Goal: Task Accomplishment & Management: Complete application form

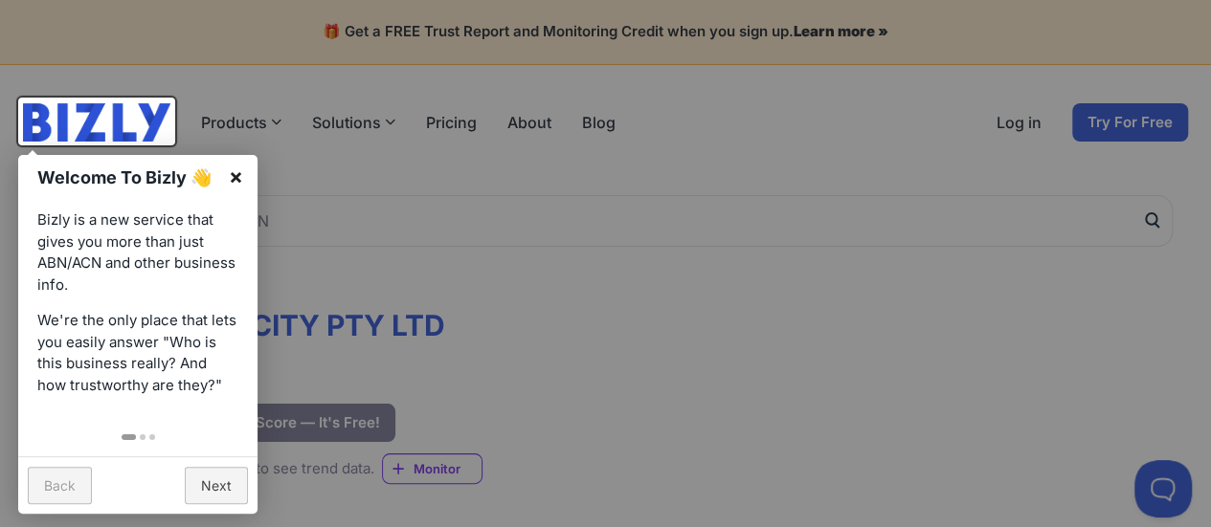
click at [237, 176] on link "×" at bounding box center [235, 176] width 43 height 43
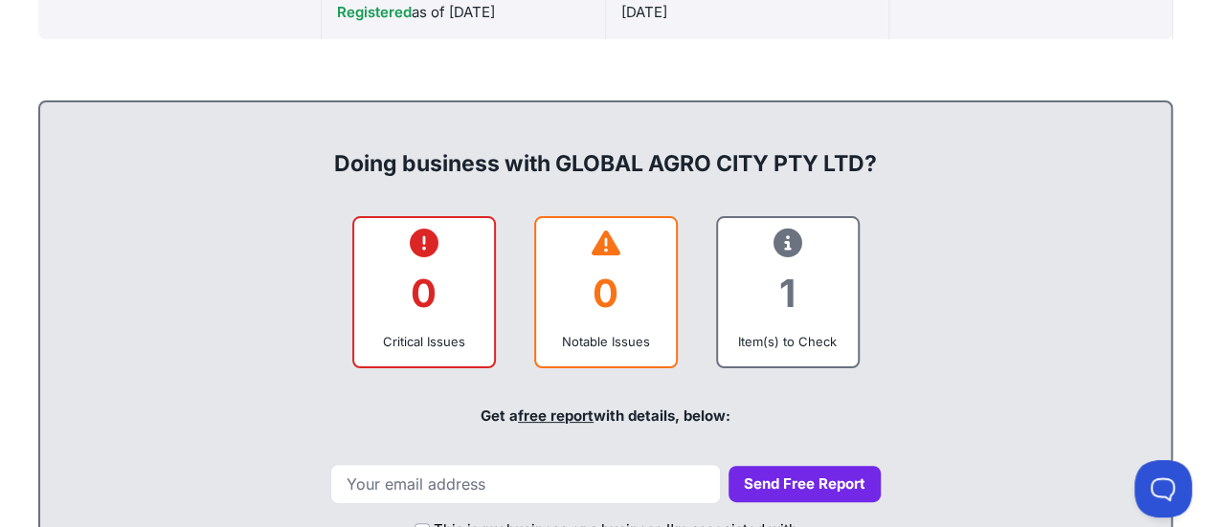
scroll to position [1053, 0]
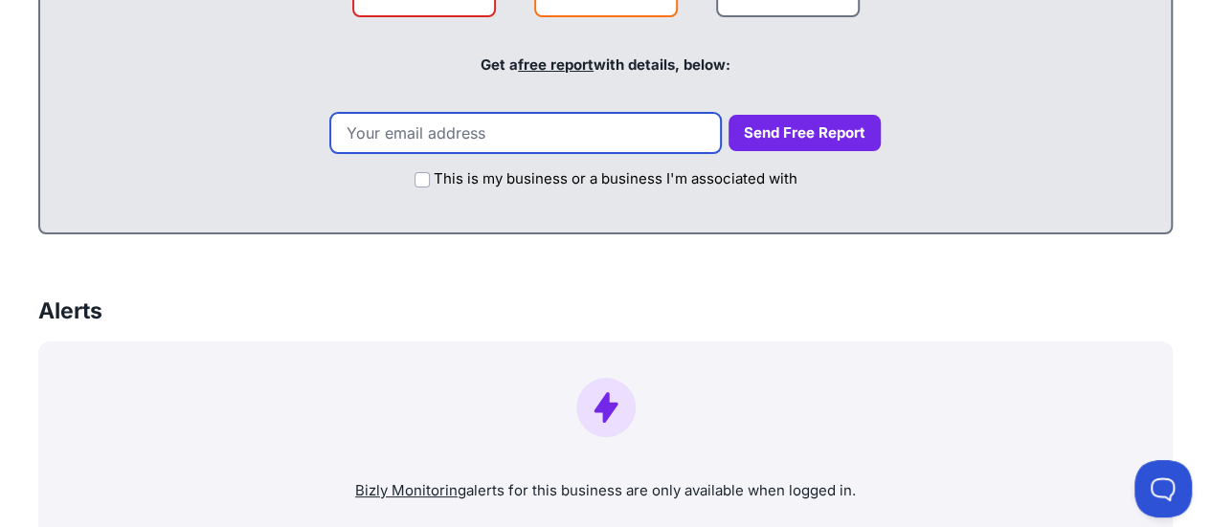
click at [558, 128] on input "email" at bounding box center [525, 133] width 390 height 40
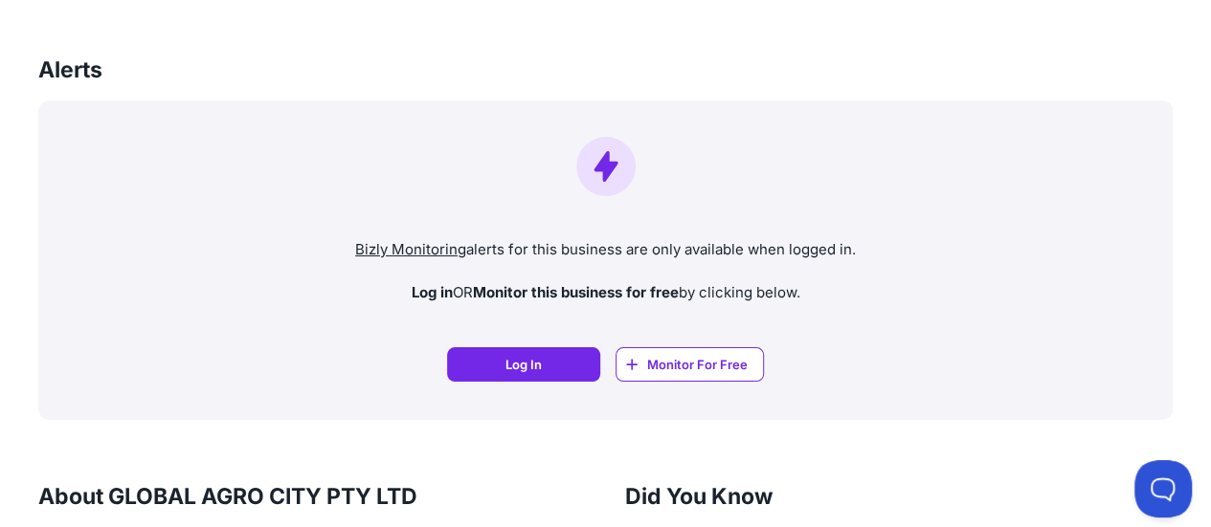
scroll to position [943, 0]
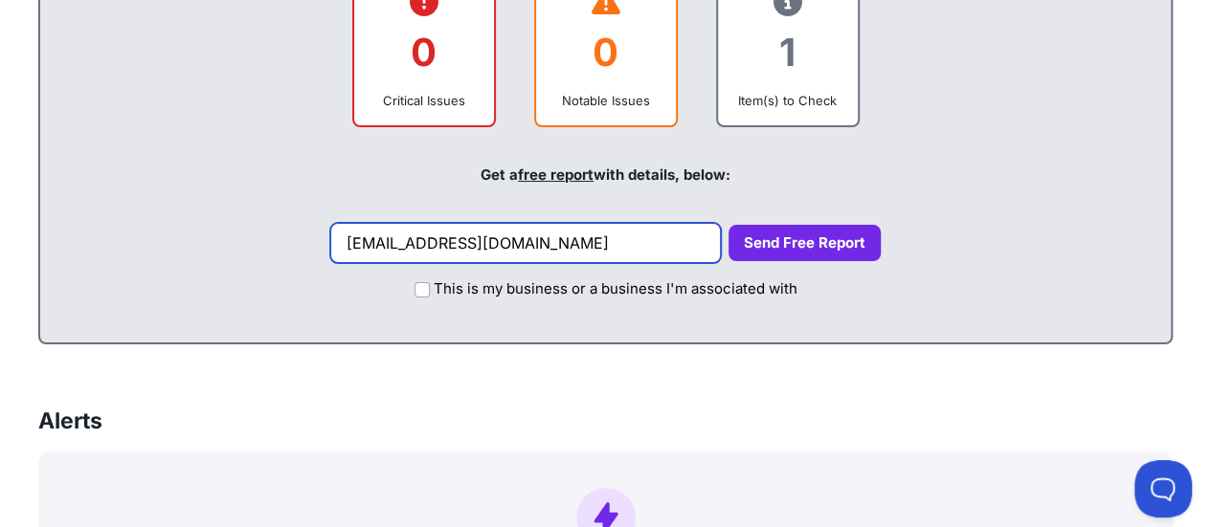
type input "wankatzlanabdullah@yahoo.com"
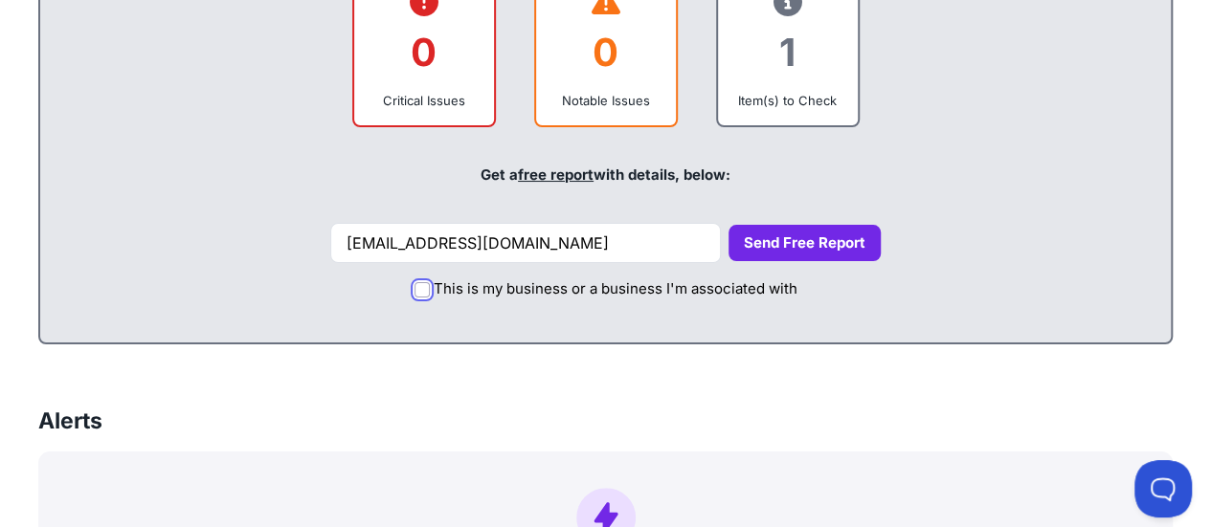
click at [417, 292] on input "This is my business or a business I'm associated with" at bounding box center [421, 289] width 15 height 15
click at [417, 285] on input "This is my business or a business I'm associated with" at bounding box center [421, 289] width 15 height 15
checkbox input "false"
click at [780, 232] on button "Send Free Report" at bounding box center [804, 243] width 152 height 37
click at [765, 236] on button "Send Free Report" at bounding box center [804, 243] width 152 height 37
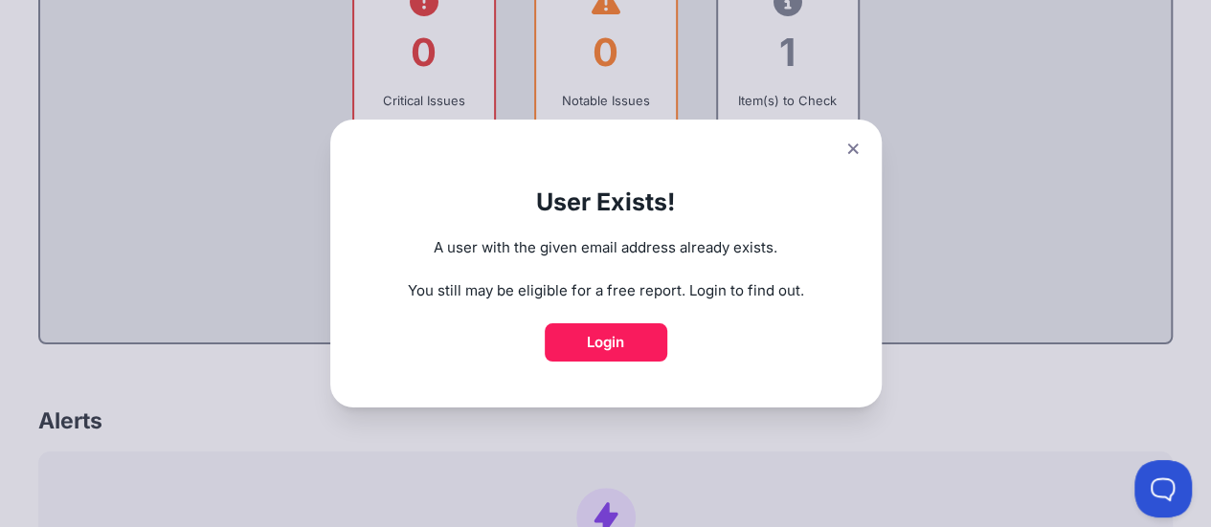
click at [858, 146] on icon at bounding box center [852, 149] width 11 height 12
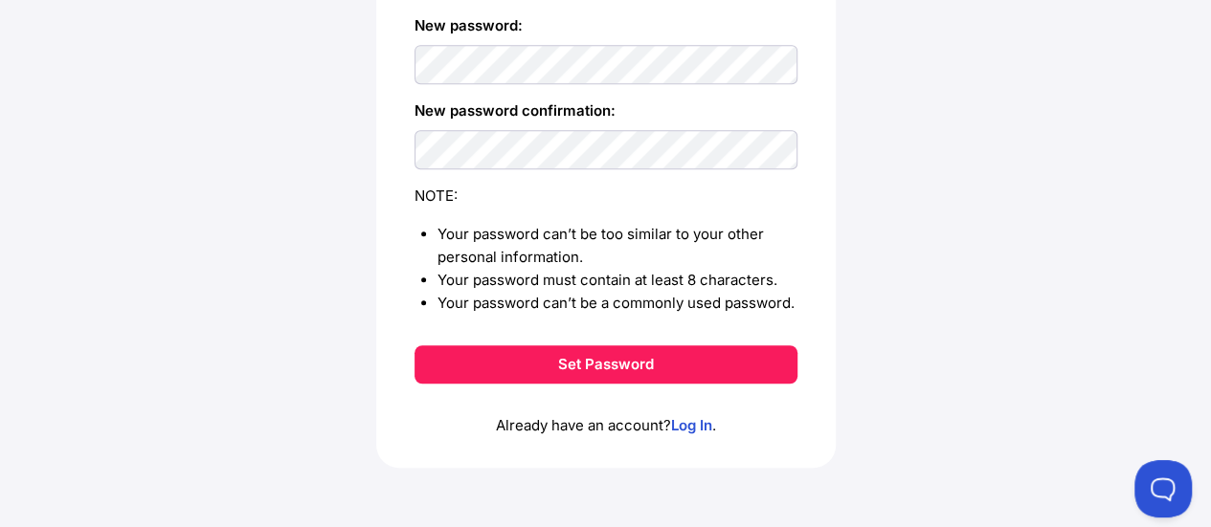
scroll to position [120, 0]
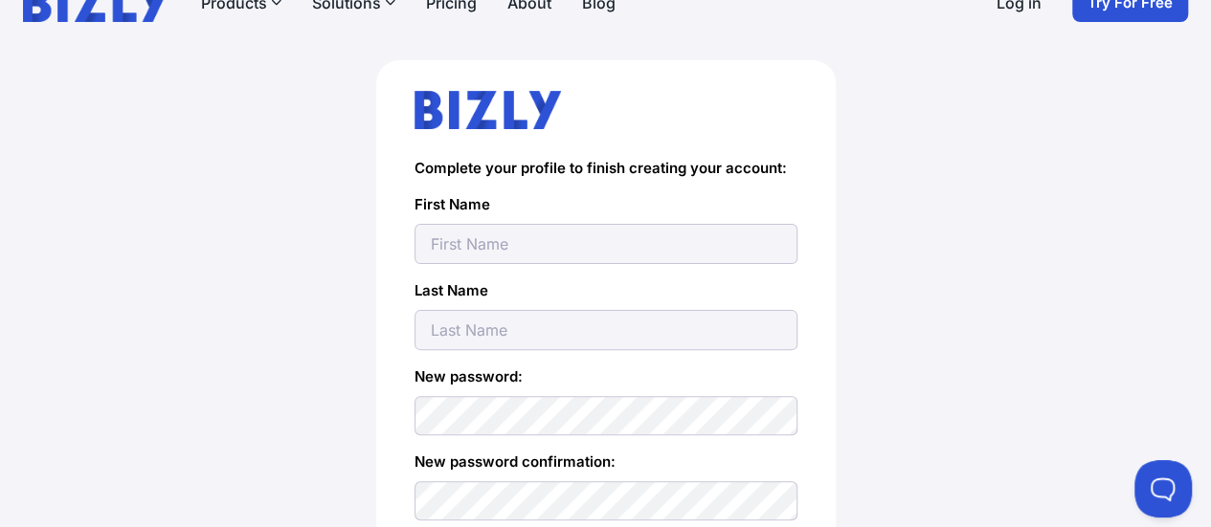
click at [651, 234] on input "text" at bounding box center [605, 244] width 383 height 40
type input "[PERSON_NAME]"
click at [635, 324] on input "text" at bounding box center [605, 330] width 383 height 40
type input "[PERSON_NAME]"
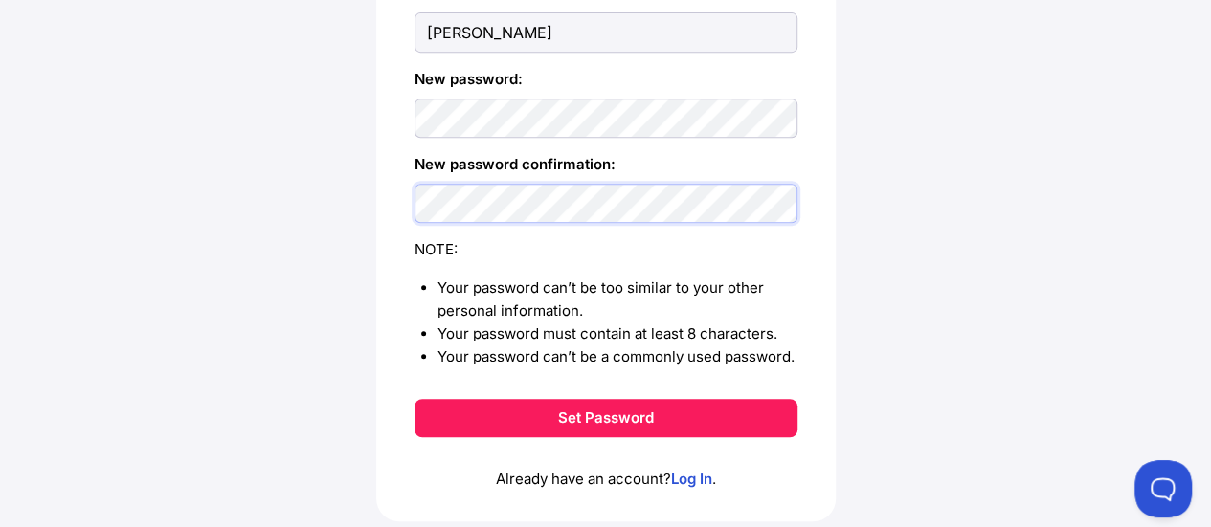
scroll to position [421, 0]
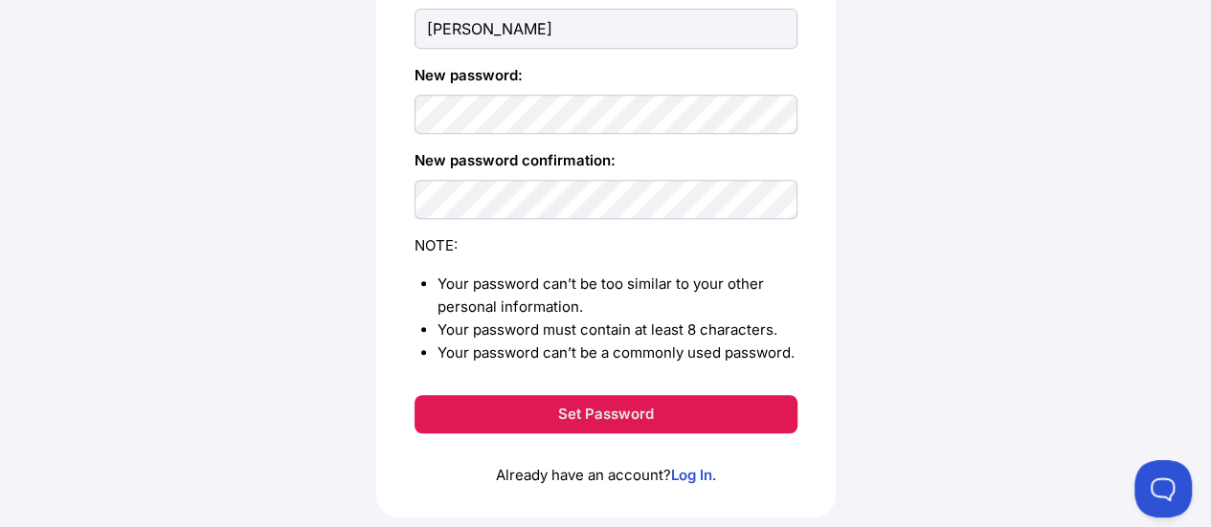
click at [605, 414] on button "Set Password" at bounding box center [605, 414] width 383 height 38
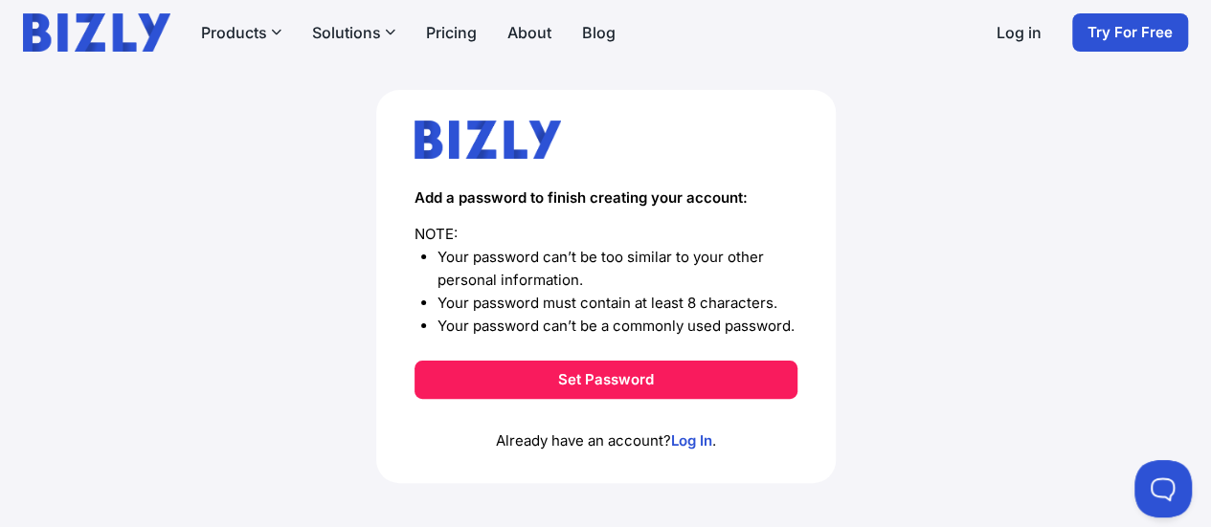
scroll to position [105, 0]
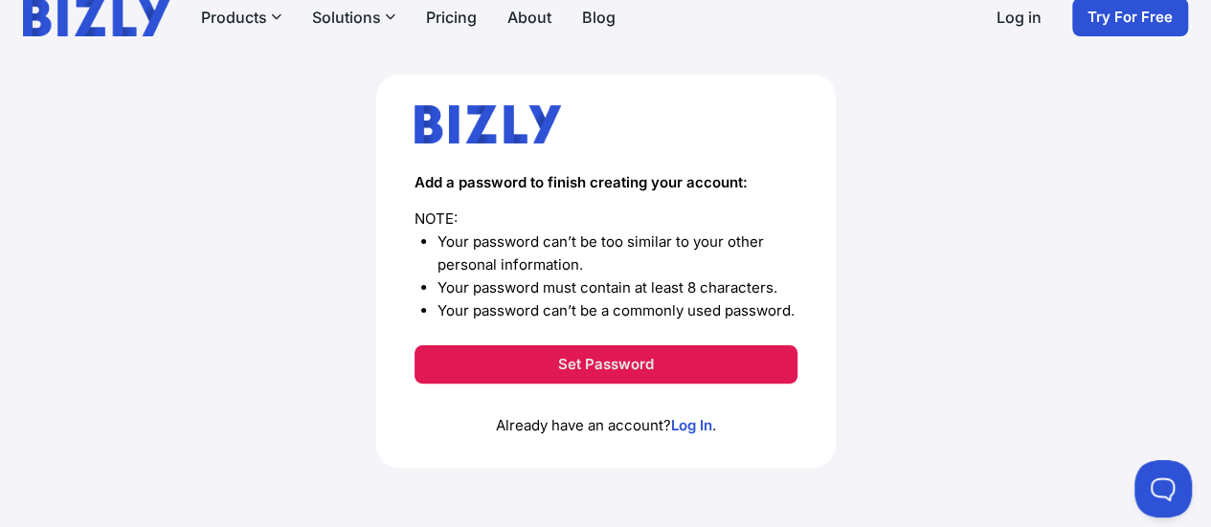
click at [603, 364] on button "Set Password" at bounding box center [605, 364] width 383 height 38
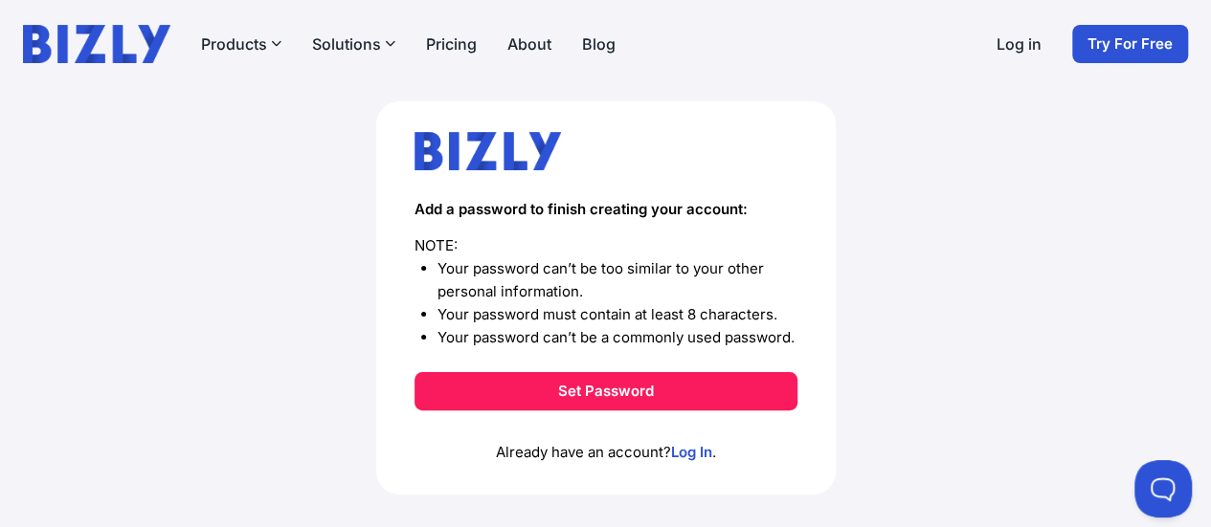
scroll to position [105, 0]
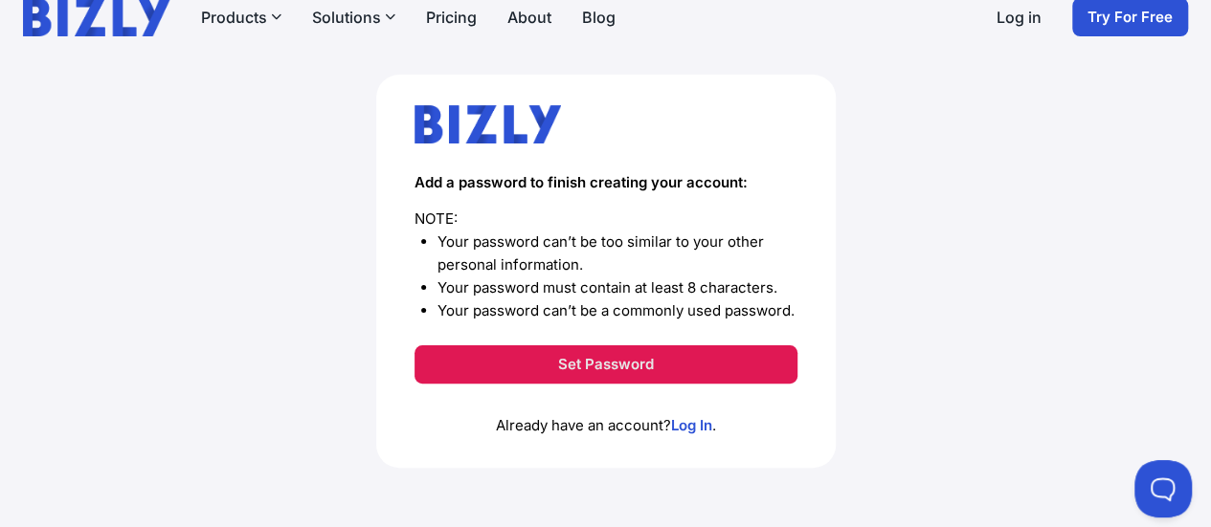
click at [593, 355] on button "Set Password" at bounding box center [605, 364] width 383 height 38
click at [598, 365] on button "Set Password" at bounding box center [605, 364] width 383 height 38
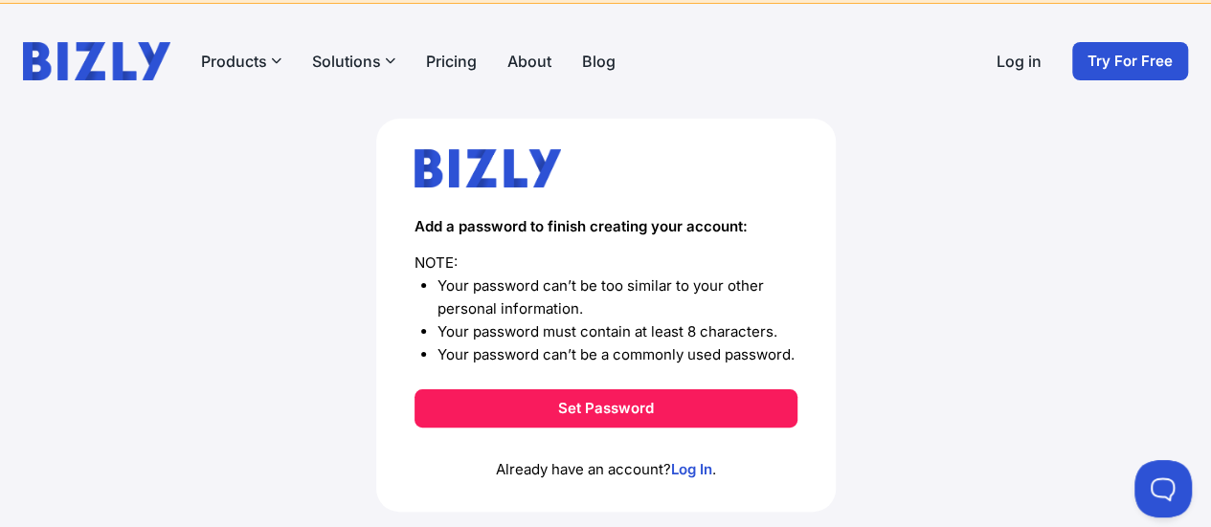
scroll to position [105, 0]
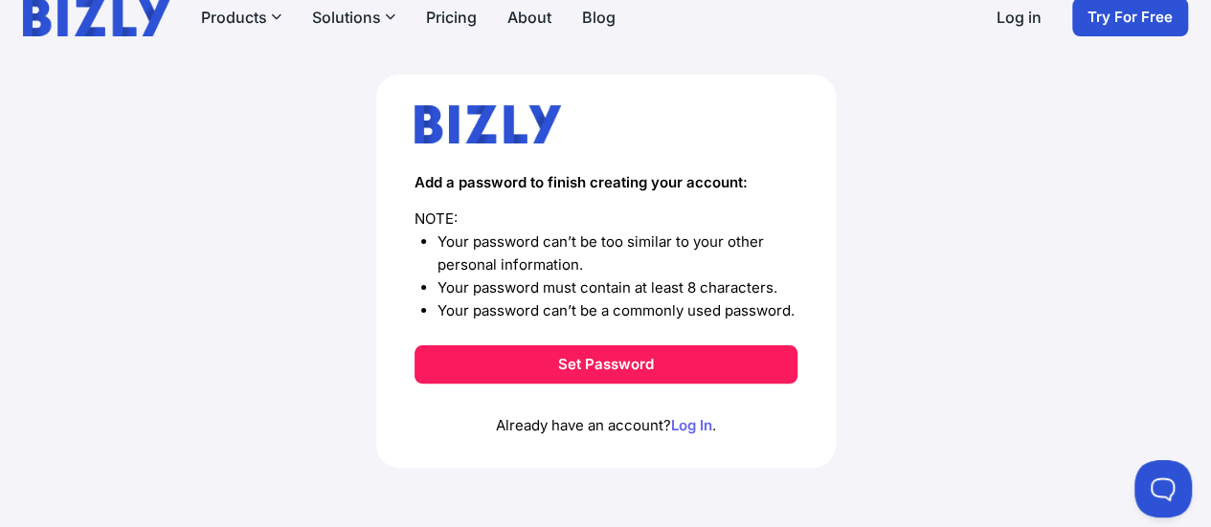
click at [693, 428] on link "Log In" at bounding box center [691, 425] width 41 height 18
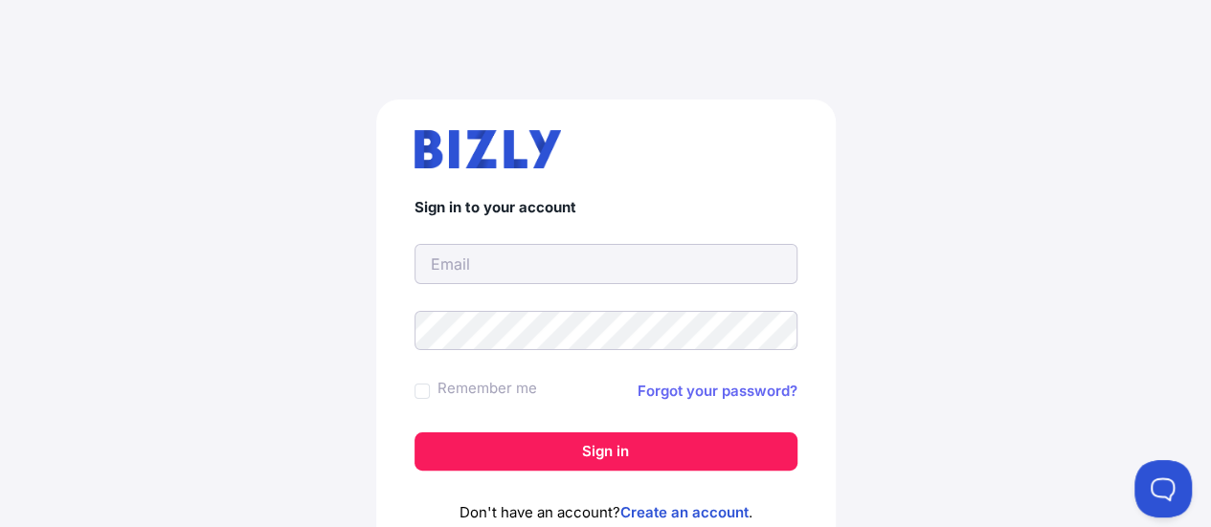
click at [701, 388] on link "Forgot your password?" at bounding box center [717, 391] width 160 height 23
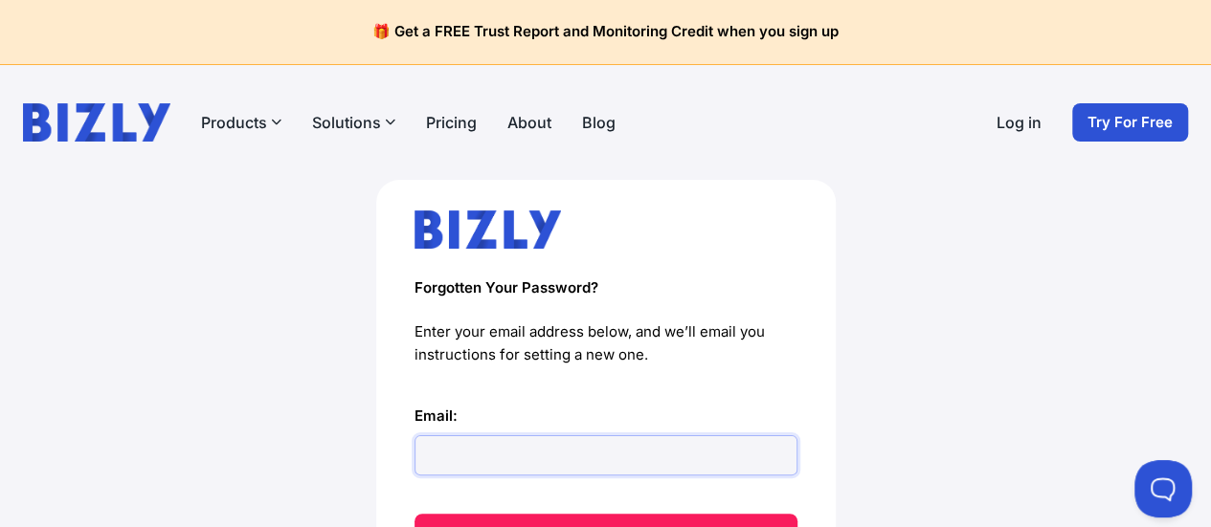
click at [478, 448] on input "Email:" at bounding box center [605, 455] width 383 height 40
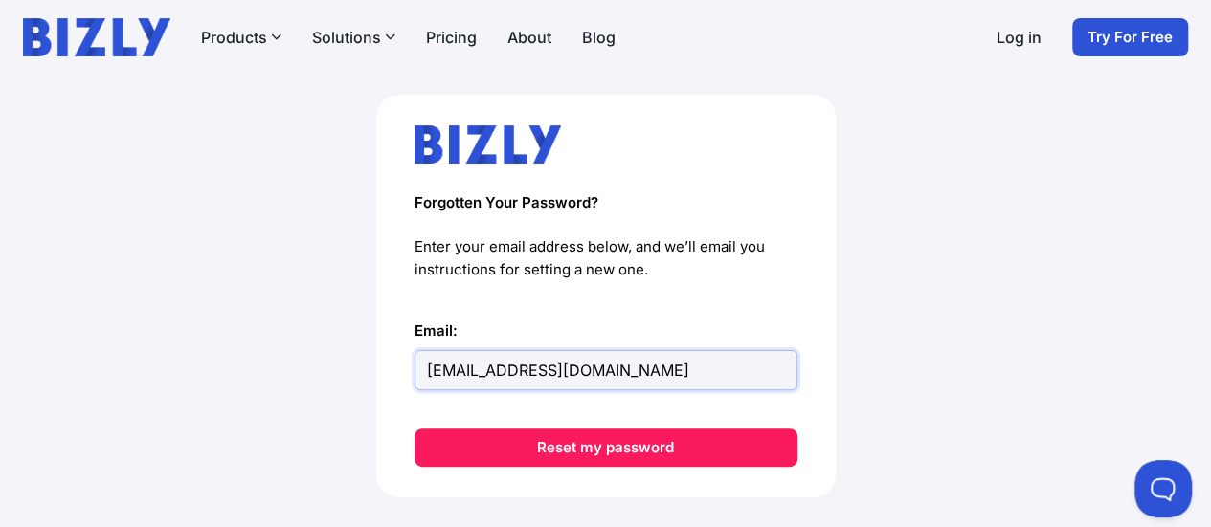
scroll to position [89, 0]
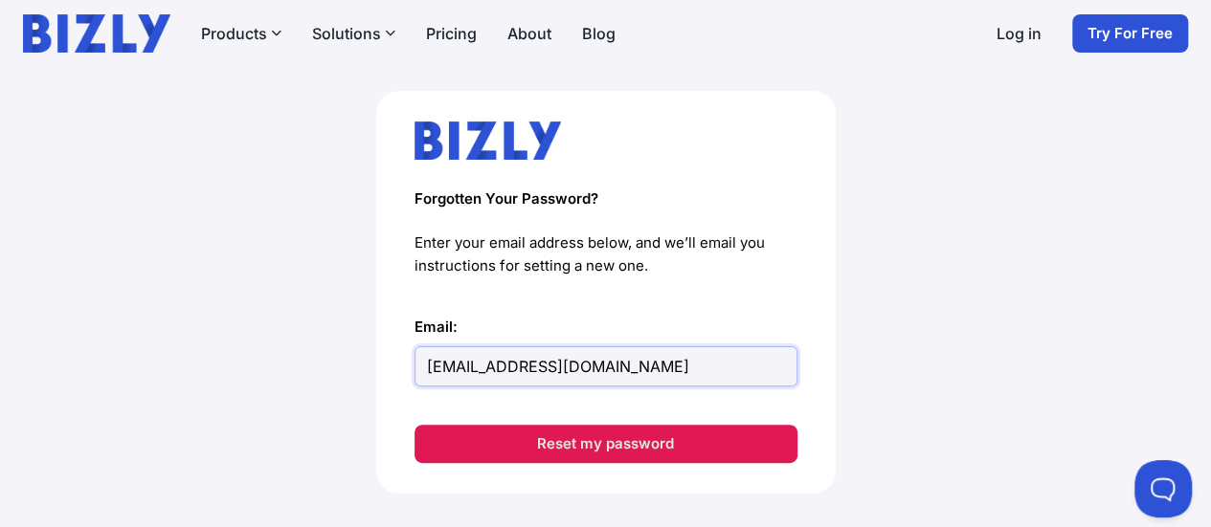
type input "[EMAIL_ADDRESS][DOMAIN_NAME]"
click at [614, 444] on button "Reset my password" at bounding box center [605, 444] width 383 height 38
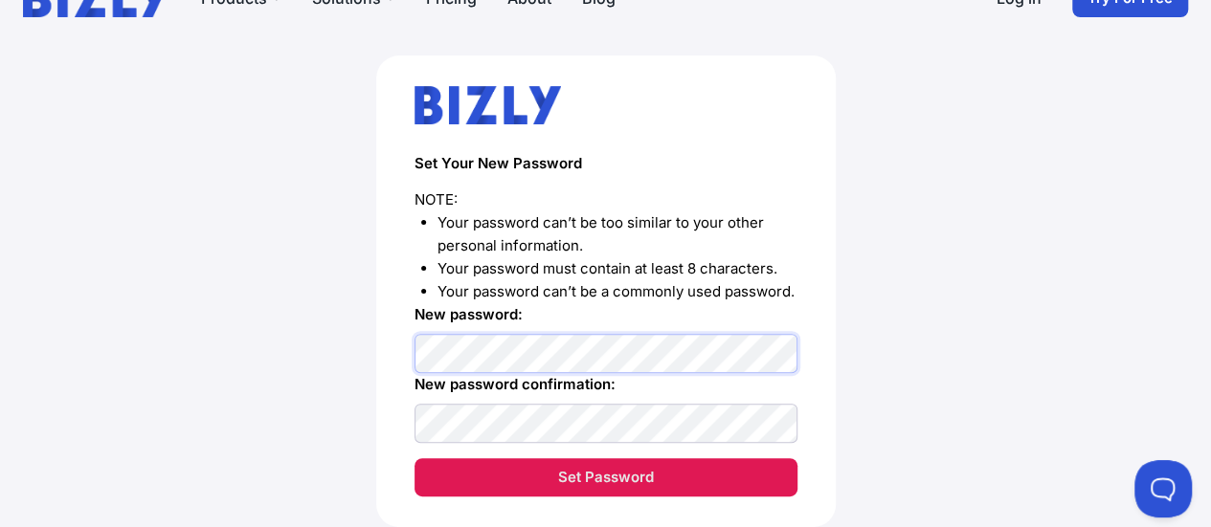
scroll to position [126, 0]
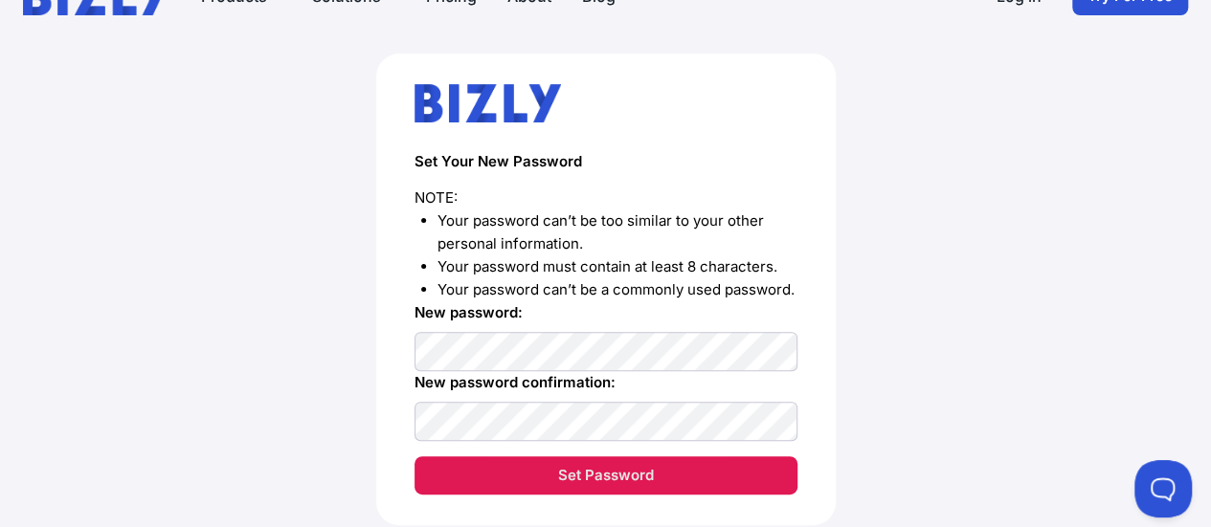
click at [619, 479] on button "Set Password" at bounding box center [605, 475] width 383 height 38
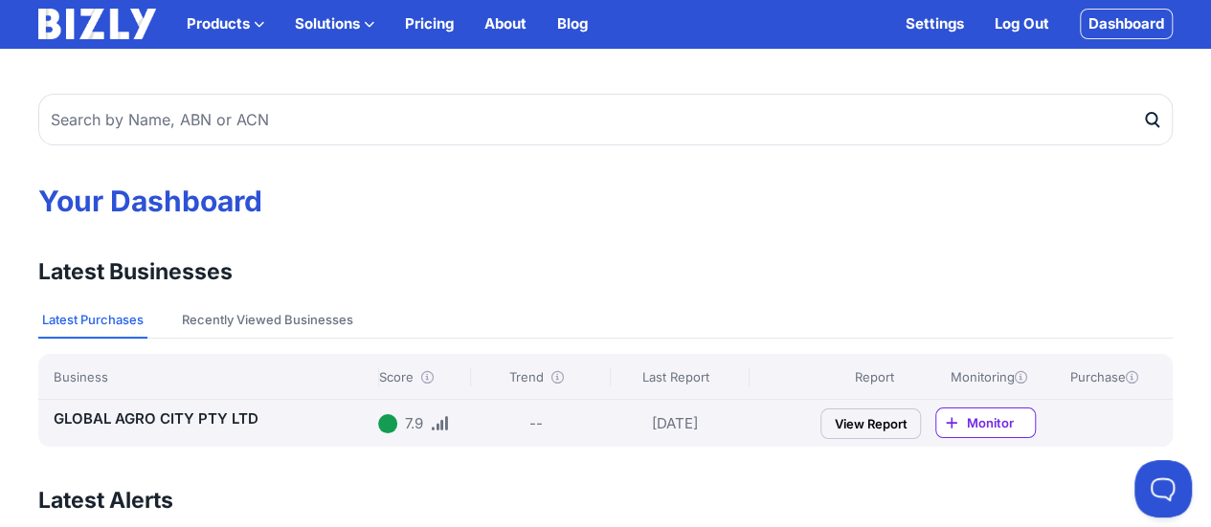
click at [875, 420] on link "View Report" at bounding box center [870, 424] width 100 height 31
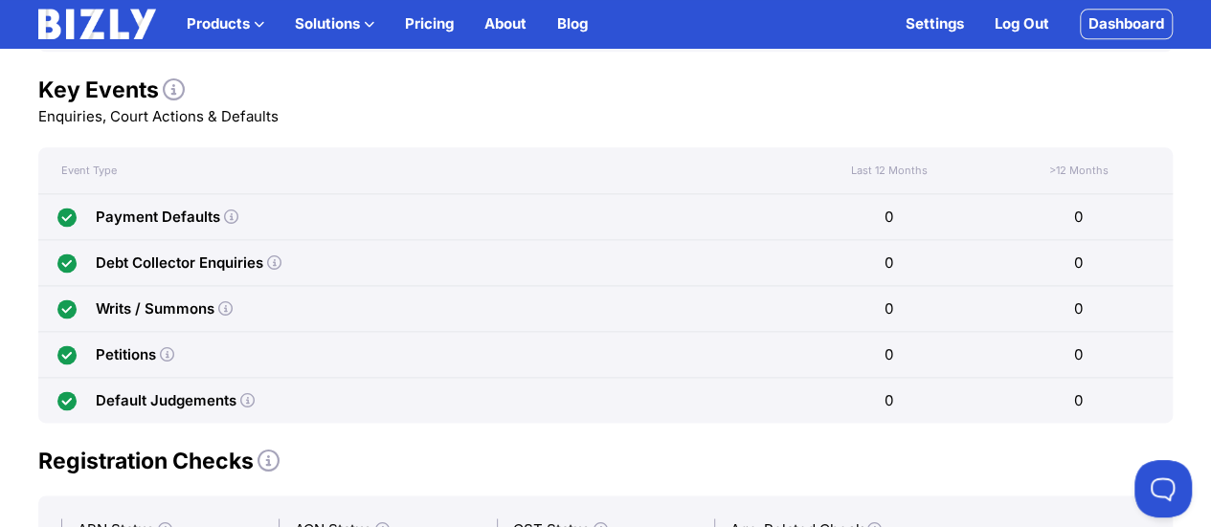
scroll to position [1195, 0]
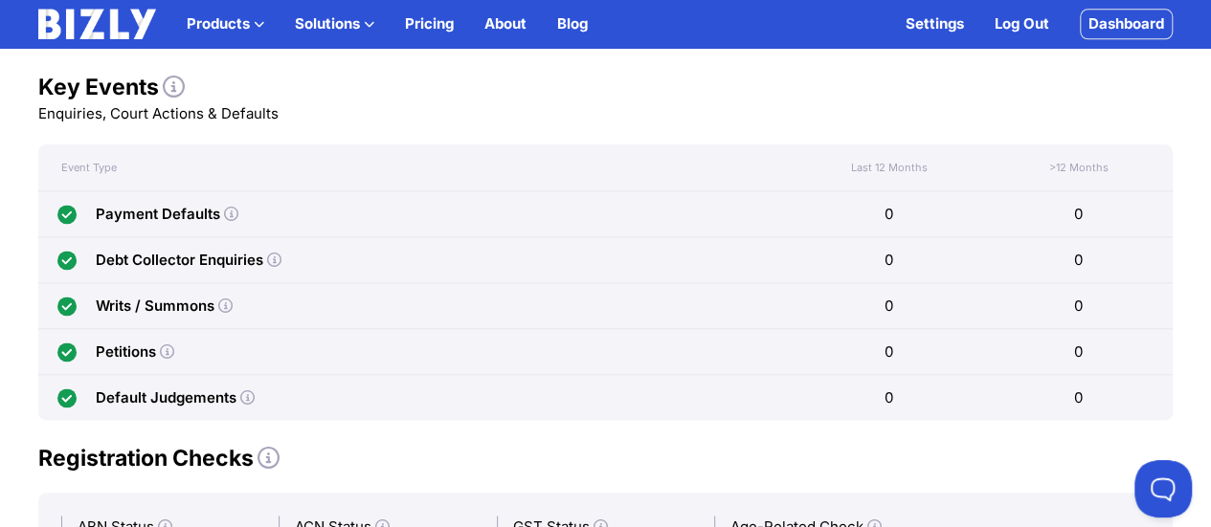
click at [225, 305] on icon at bounding box center [225, 306] width 14 height 14
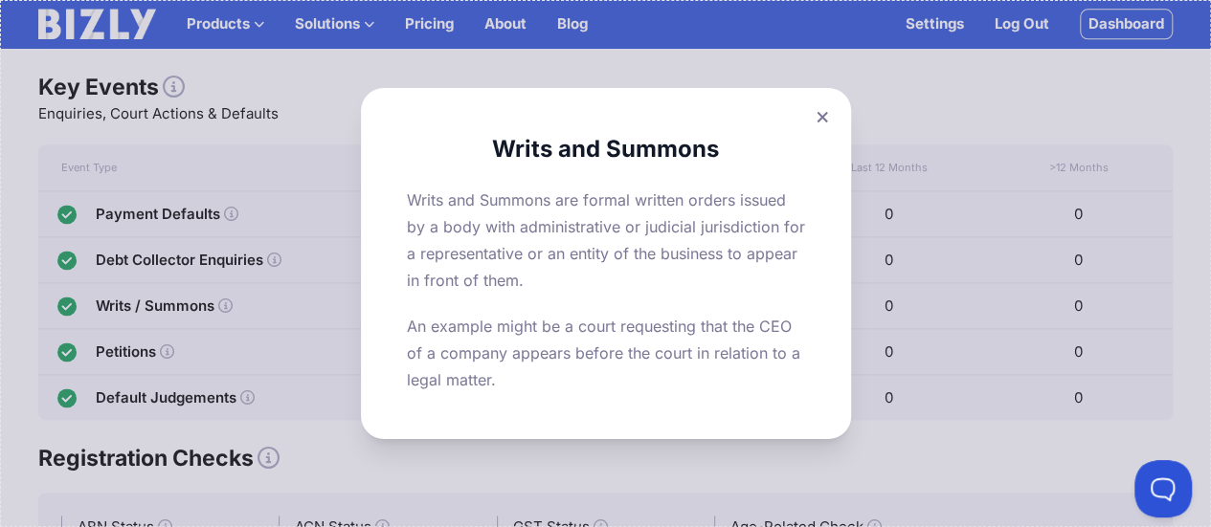
click at [828, 120] on icon at bounding box center [821, 117] width 11 height 12
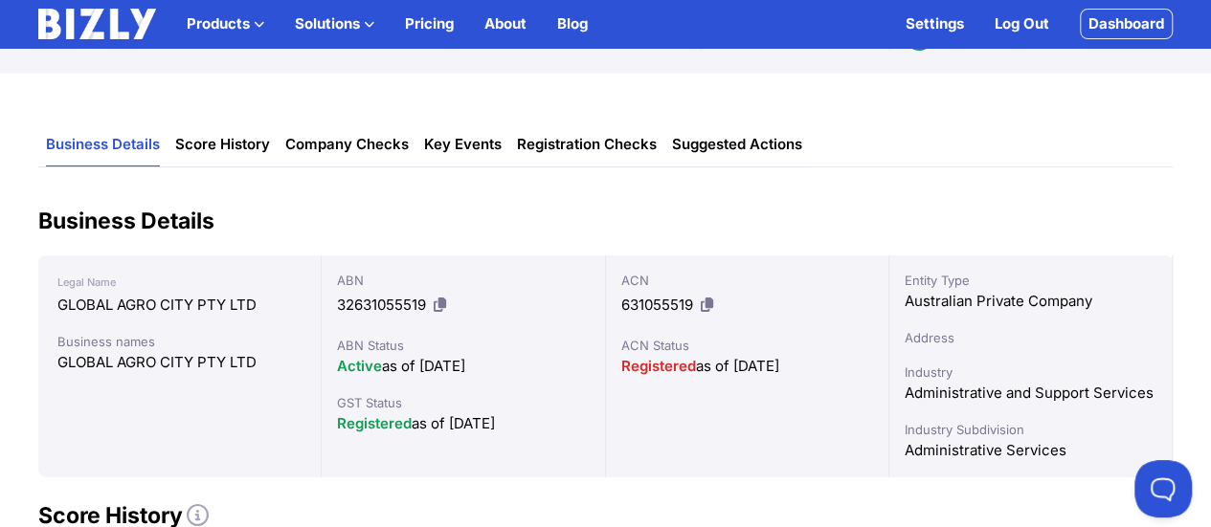
scroll to position [0, 0]
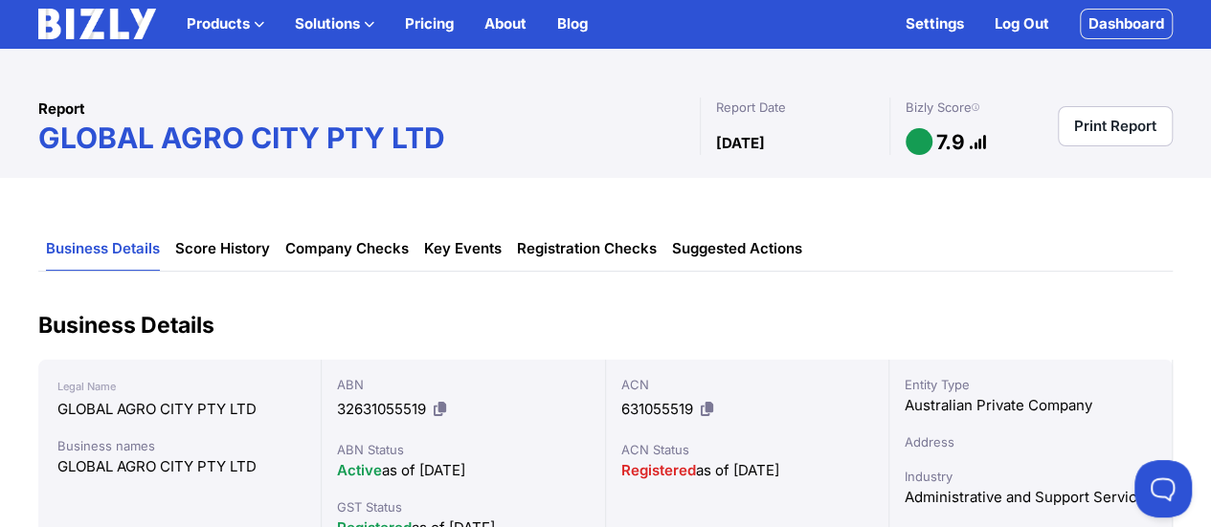
click at [1099, 134] on link "Print Report" at bounding box center [1114, 126] width 115 height 40
click at [1118, 120] on link "Print Report" at bounding box center [1114, 126] width 115 height 40
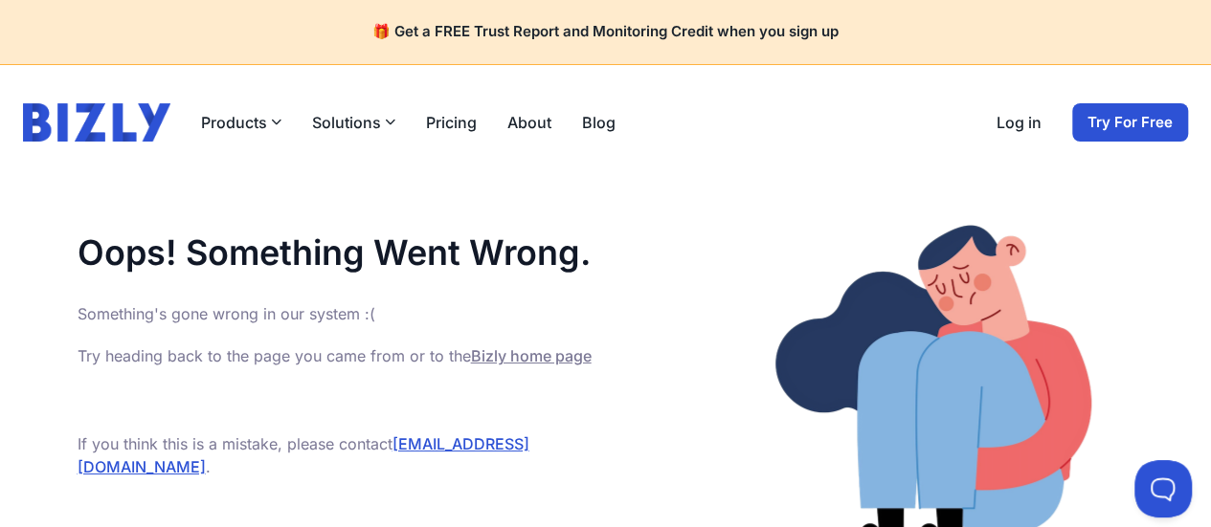
click at [546, 356] on link "Bizly home page" at bounding box center [531, 355] width 121 height 19
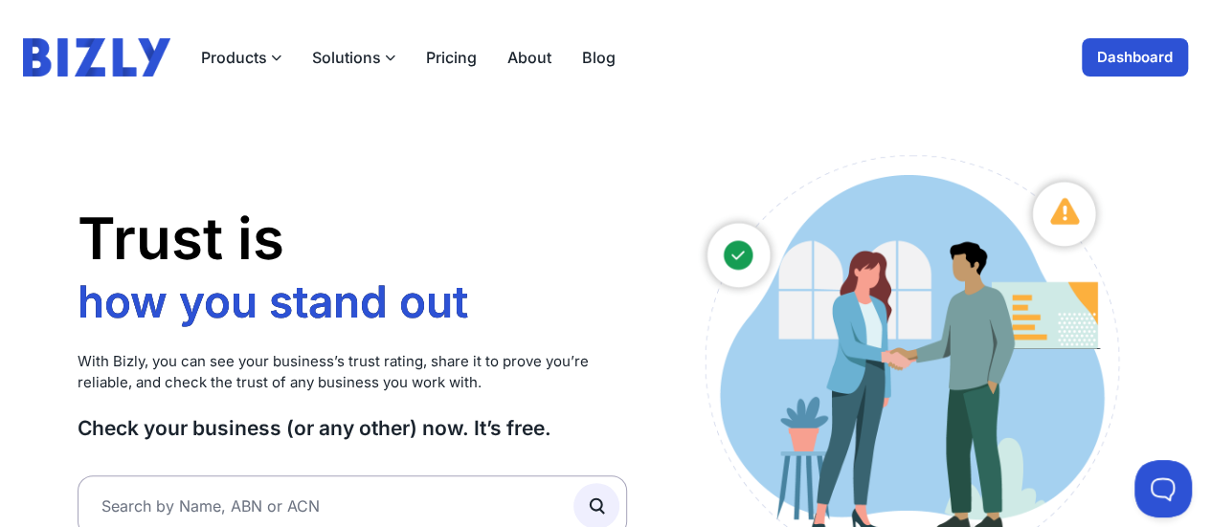
scroll to position [350, 0]
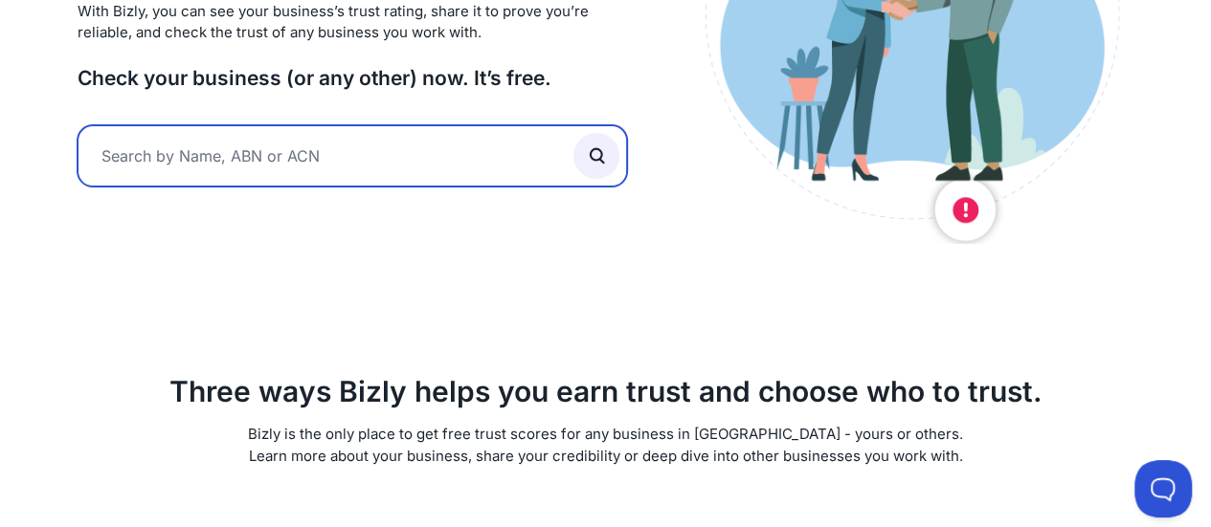
click at [260, 154] on input "text" at bounding box center [353, 155] width 550 height 61
click at [432, 159] on input "text" at bounding box center [353, 155] width 550 height 61
type input "32631055519"
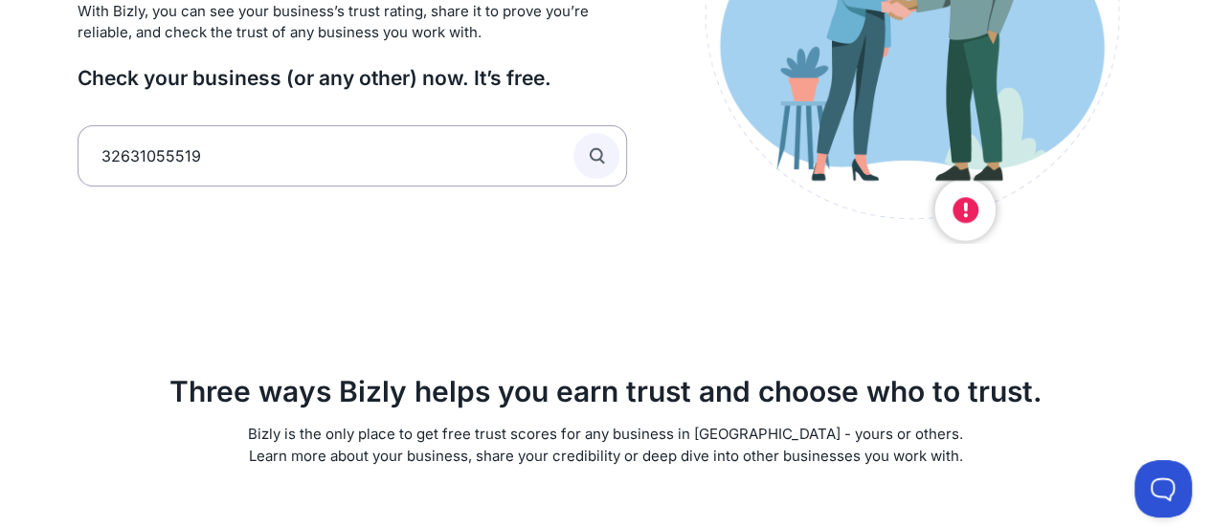
click at [597, 150] on icon "submit" at bounding box center [596, 155] width 21 height 21
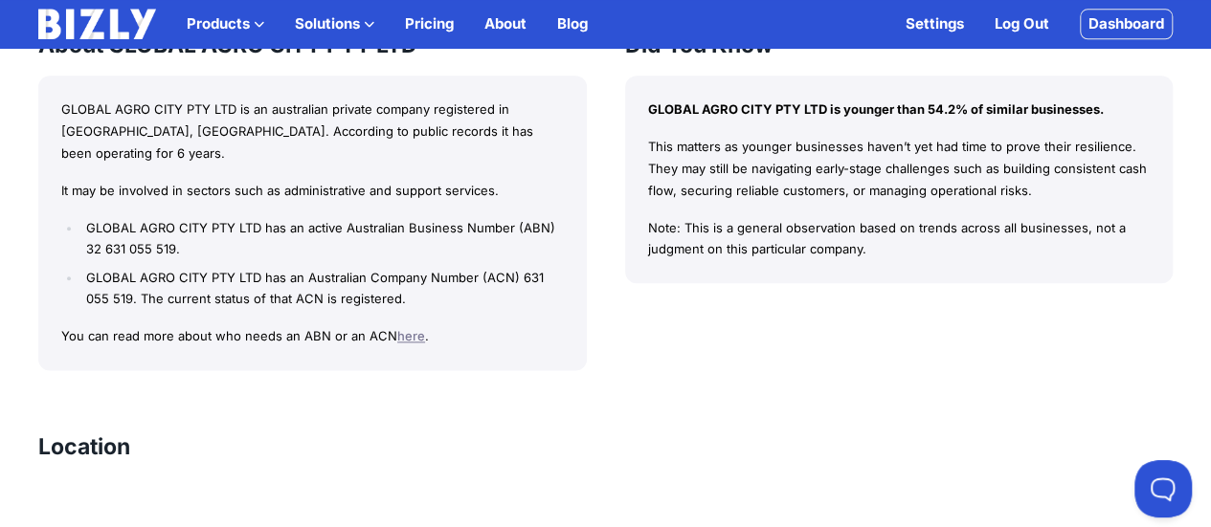
scroll to position [701, 0]
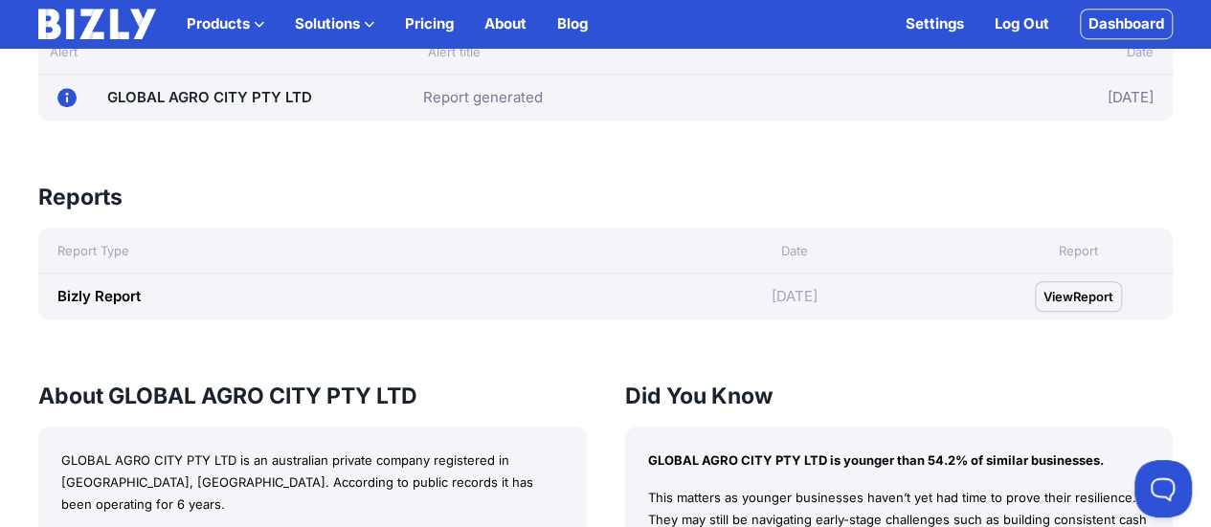
click at [1087, 298] on span "Report" at bounding box center [1093, 296] width 40 height 19
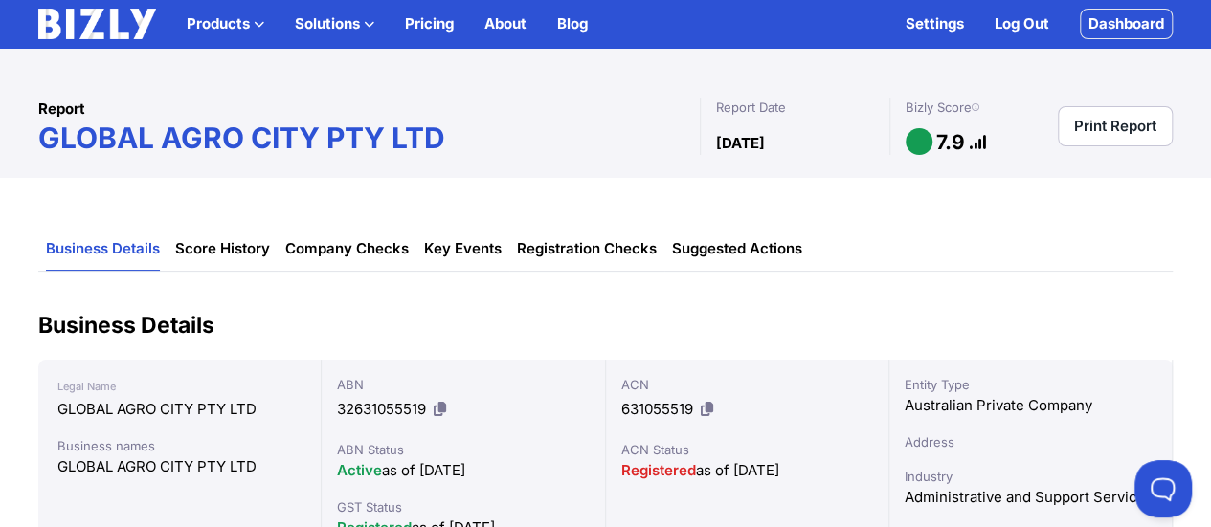
click at [1100, 122] on link "Print Report" at bounding box center [1114, 126] width 115 height 40
click at [360, 247] on link "Company Checks" at bounding box center [346, 249] width 123 height 43
click at [729, 251] on link "Suggested Actions" at bounding box center [737, 249] width 130 height 43
